Goal: Task Accomplishment & Management: Manage account settings

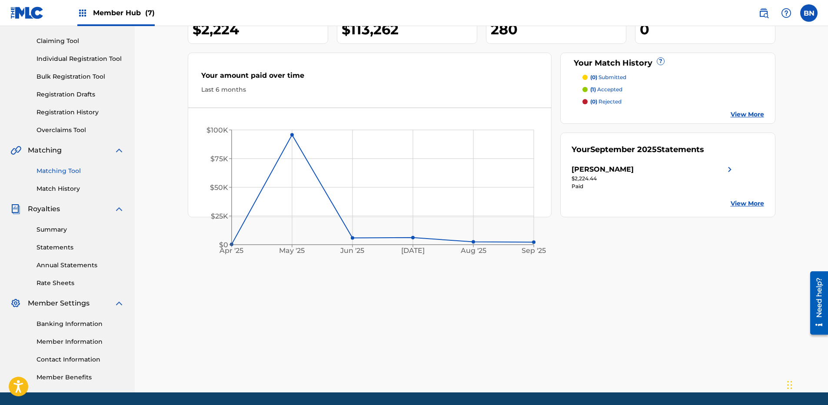
scroll to position [116, 0]
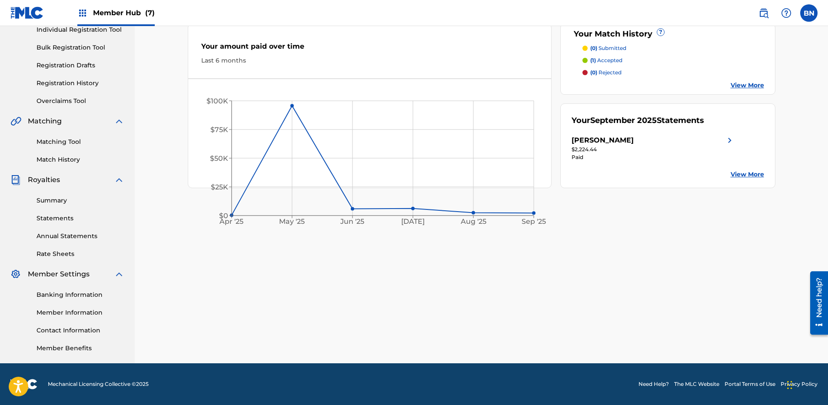
click at [87, 317] on div "Banking Information Member Information Contact Information Member Benefits" at bounding box center [67, 315] width 114 height 73
click at [91, 313] on link "Member Information" at bounding box center [81, 312] width 88 height 9
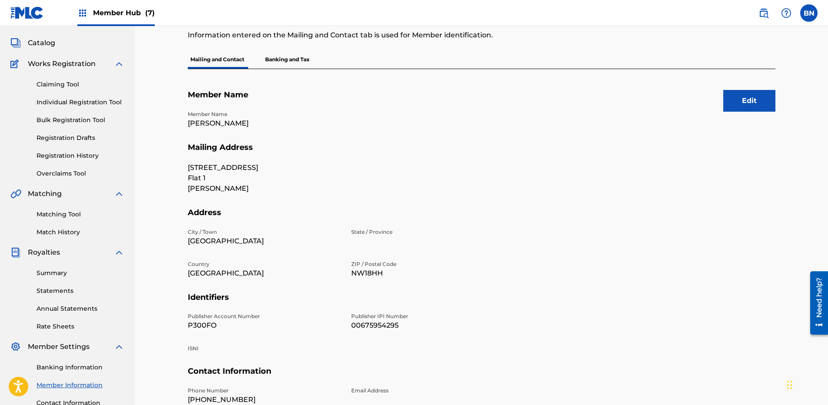
scroll to position [87, 0]
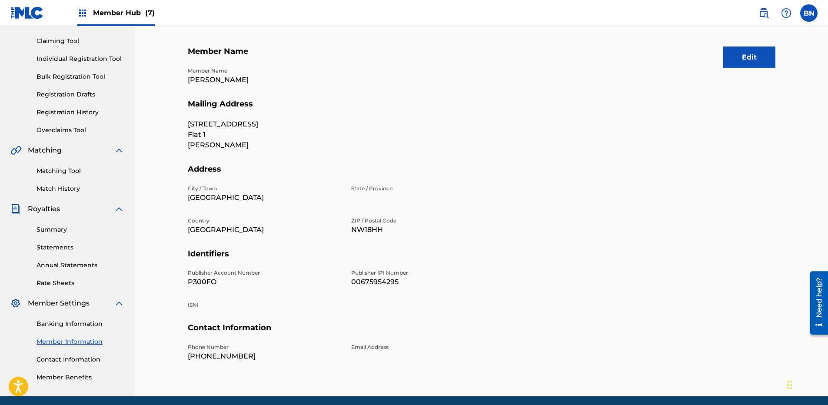
click at [204, 283] on p "P300FO" at bounding box center [264, 282] width 153 height 10
click at [203, 283] on p "P300FO" at bounding box center [264, 282] width 153 height 10
copy p "P300FO"
